Goal: Find specific page/section: Find specific page/section

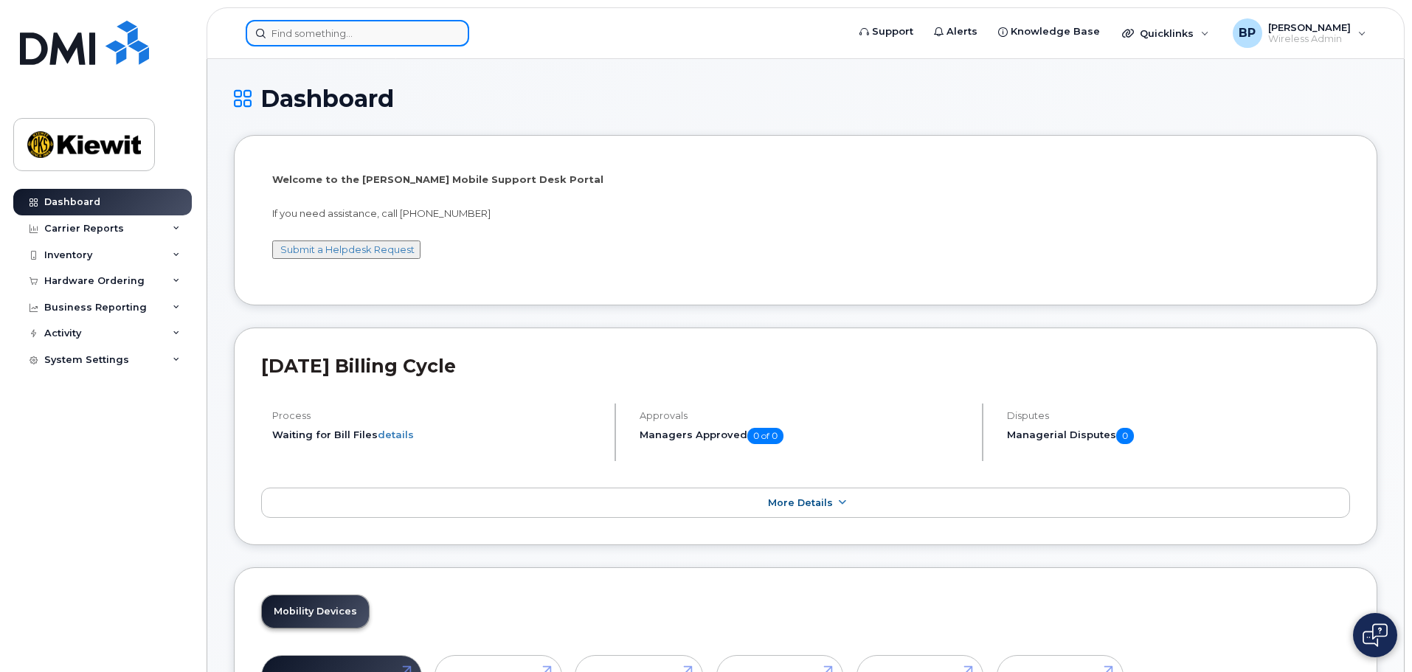
click at [332, 31] on input at bounding box center [358, 33] width 224 height 27
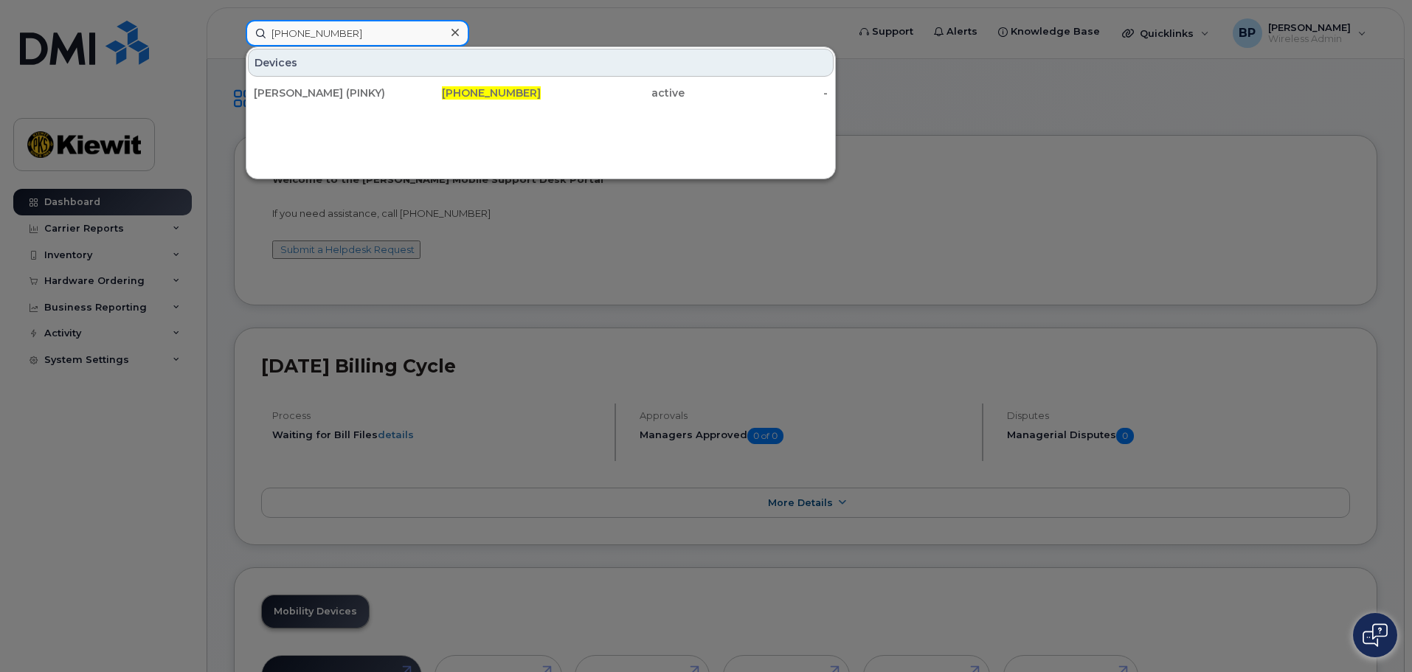
type input "361-533-4894"
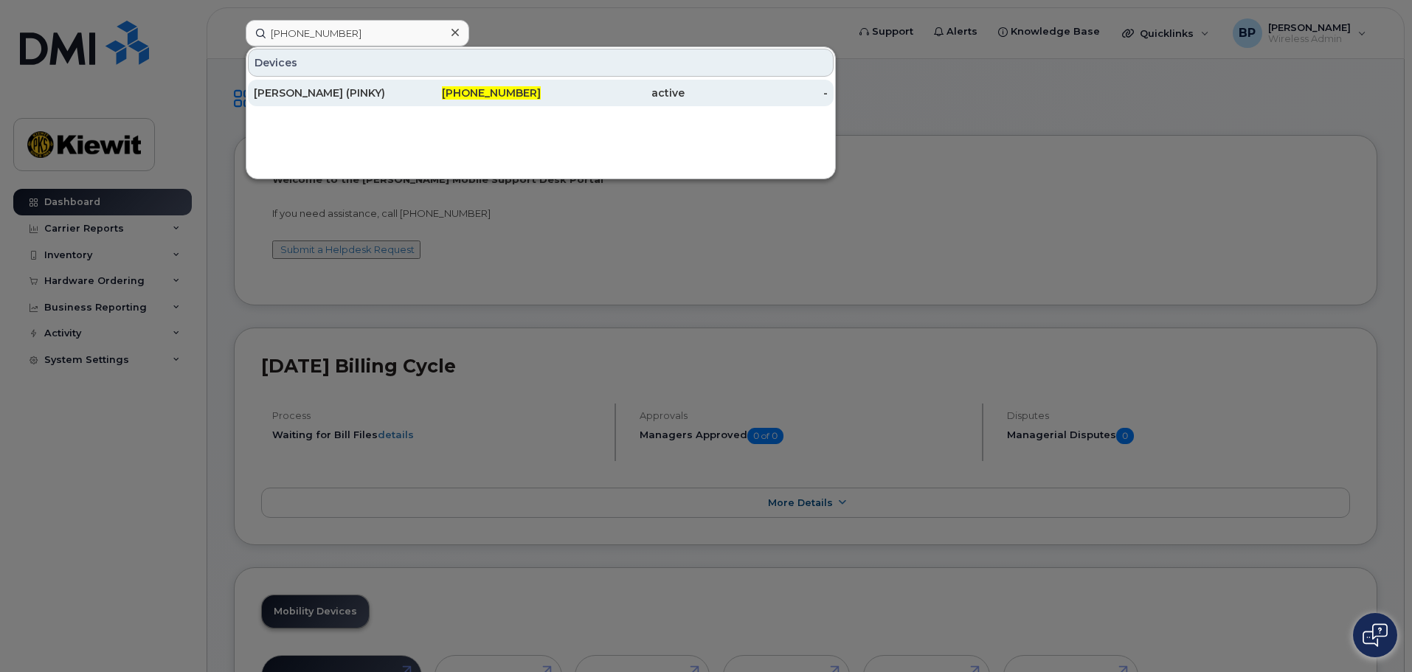
click at [350, 95] on div "[PERSON_NAME] (PINKY)" at bounding box center [326, 93] width 144 height 15
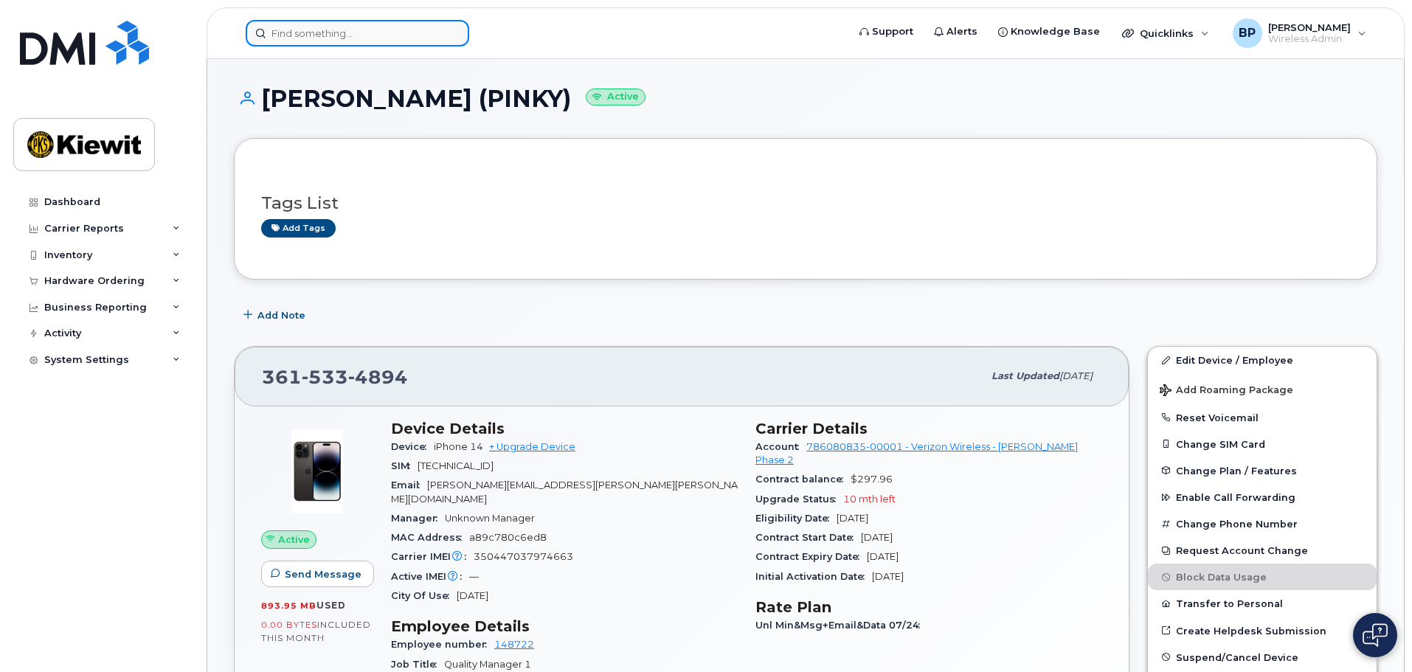
click at [313, 36] on input at bounding box center [358, 33] width 224 height 27
